Goal: Book appointment/travel/reservation

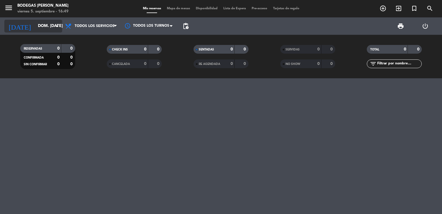
click at [58, 27] on icon "arrow_drop_down" at bounding box center [57, 26] width 7 height 7
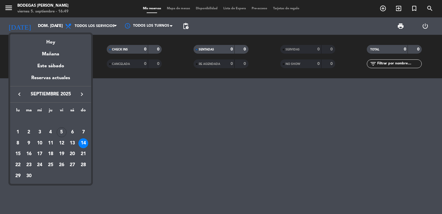
drag, startPoint x: 67, startPoint y: 142, endPoint x: 71, endPoint y: 144, distance: 4.0
click at [71, 144] on td "13" at bounding box center [72, 142] width 11 height 11
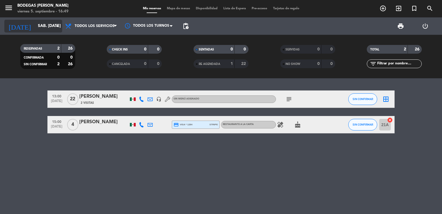
click at [44, 26] on input "sáb. [DATE]" at bounding box center [62, 26] width 55 height 10
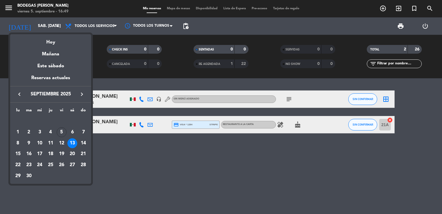
click at [19, 152] on div "15" at bounding box center [18, 154] width 10 height 10
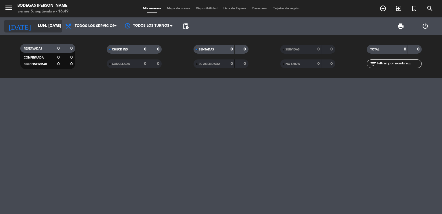
click at [54, 30] on input "lun. [DATE]" at bounding box center [62, 26] width 55 height 10
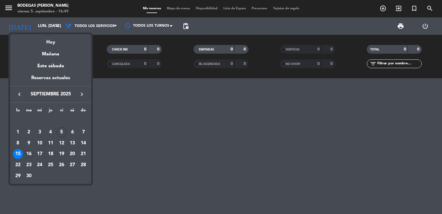
click at [31, 153] on div "16" at bounding box center [29, 154] width 10 height 10
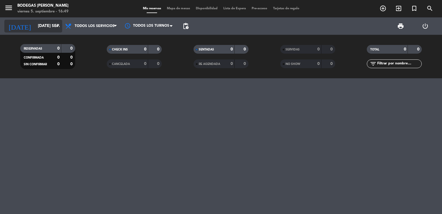
click at [56, 27] on icon "arrow_drop_down" at bounding box center [57, 26] width 7 height 7
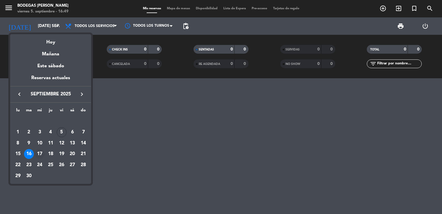
click at [41, 148] on td "17" at bounding box center [39, 153] width 11 height 11
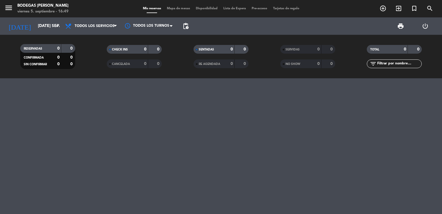
type input "mié. [DATE]"
click at [39, 26] on input "mié. [DATE]" at bounding box center [62, 26] width 55 height 10
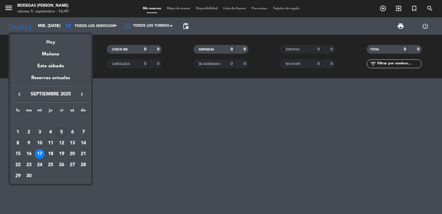
click at [45, 151] on td "17" at bounding box center [39, 153] width 11 height 11
